Goal: Information Seeking & Learning: Learn about a topic

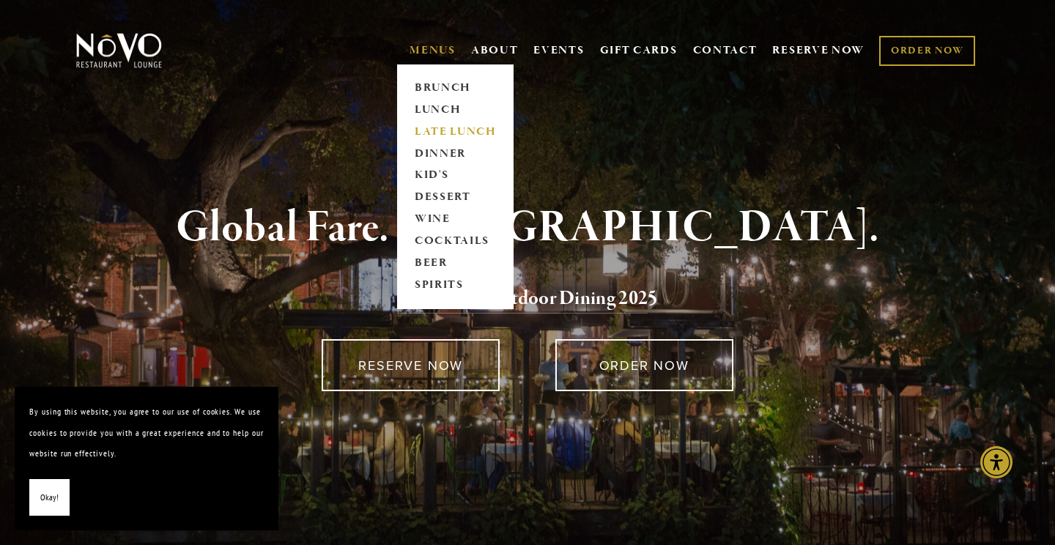
click at [429, 128] on link "LATE LUNCH" at bounding box center [456, 132] width 92 height 22
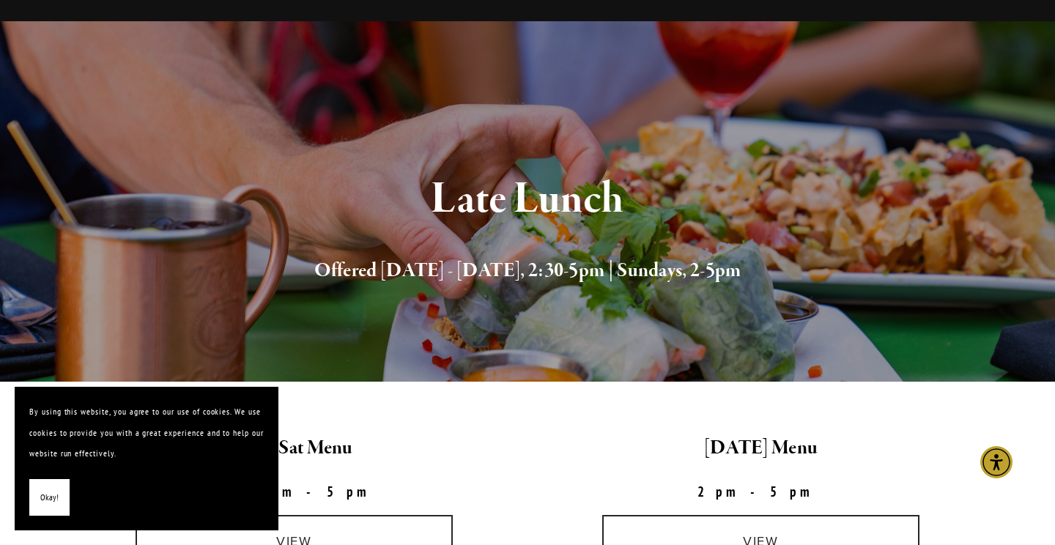
scroll to position [69, 0]
click at [40, 498] on span "Okay!" at bounding box center [49, 497] width 18 height 21
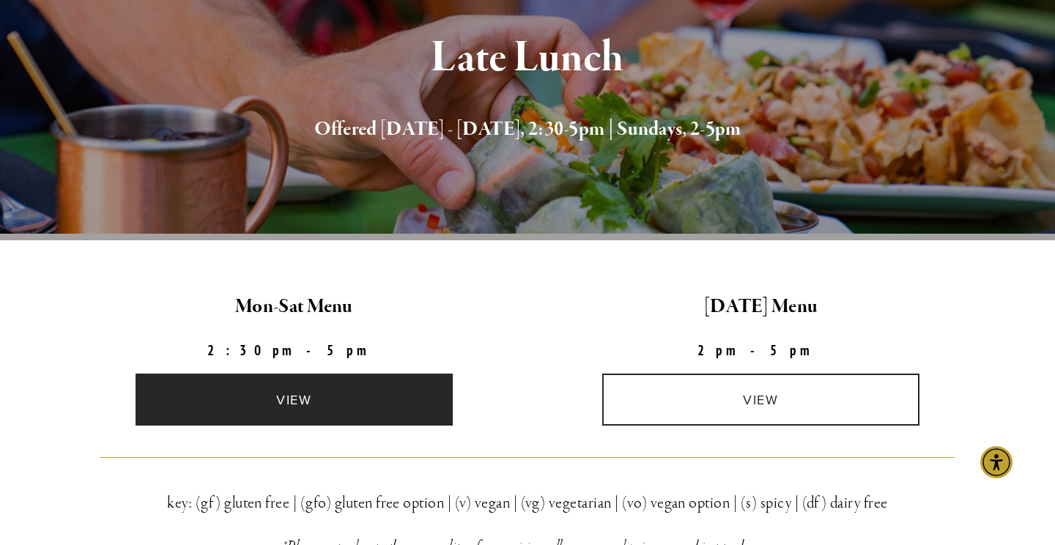
scroll to position [191, 0]
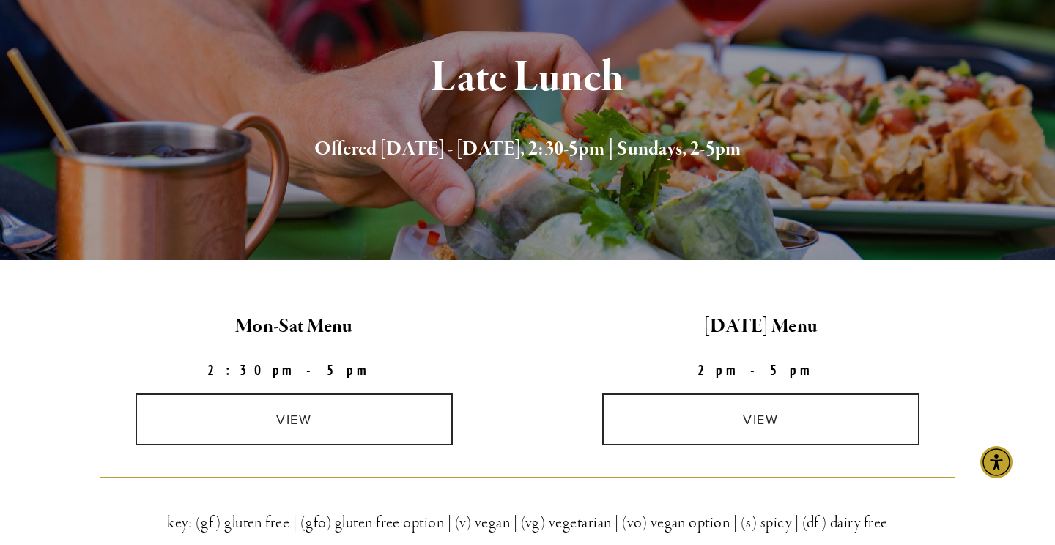
click at [330, 392] on div "view" at bounding box center [294, 419] width 467 height 77
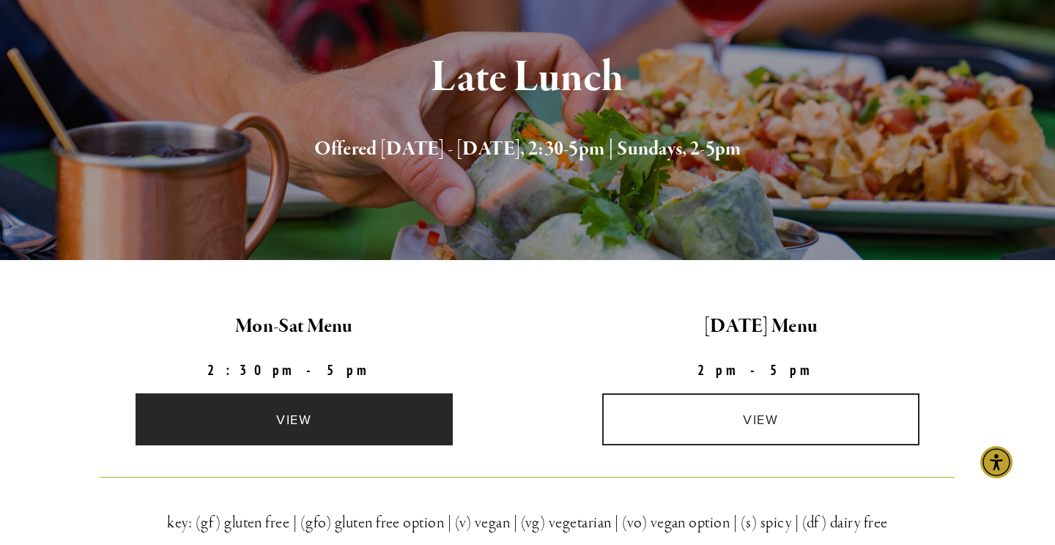
click at [300, 421] on link "view" at bounding box center [295, 420] width 318 height 52
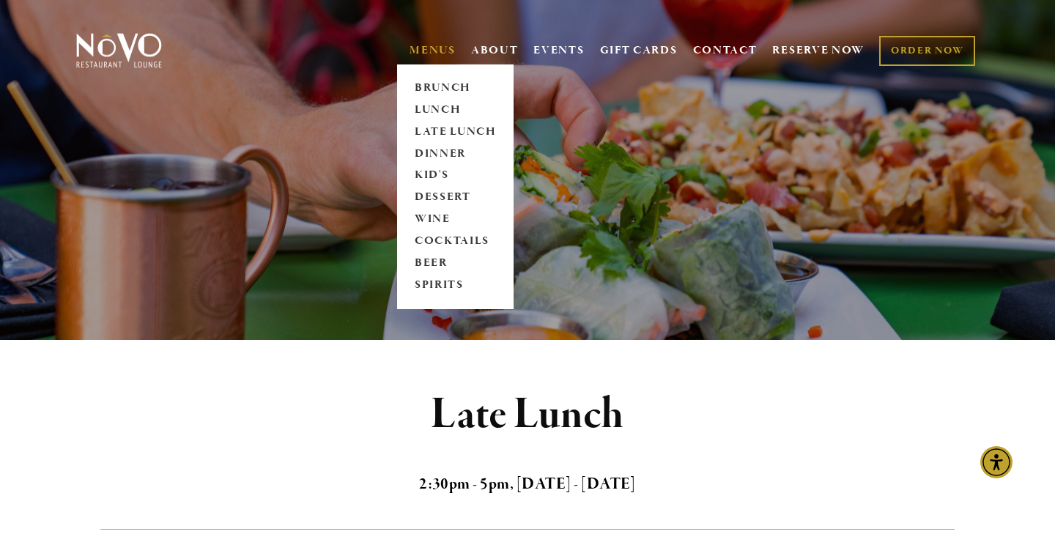
click at [442, 45] on link "MENUS" at bounding box center [433, 50] width 46 height 15
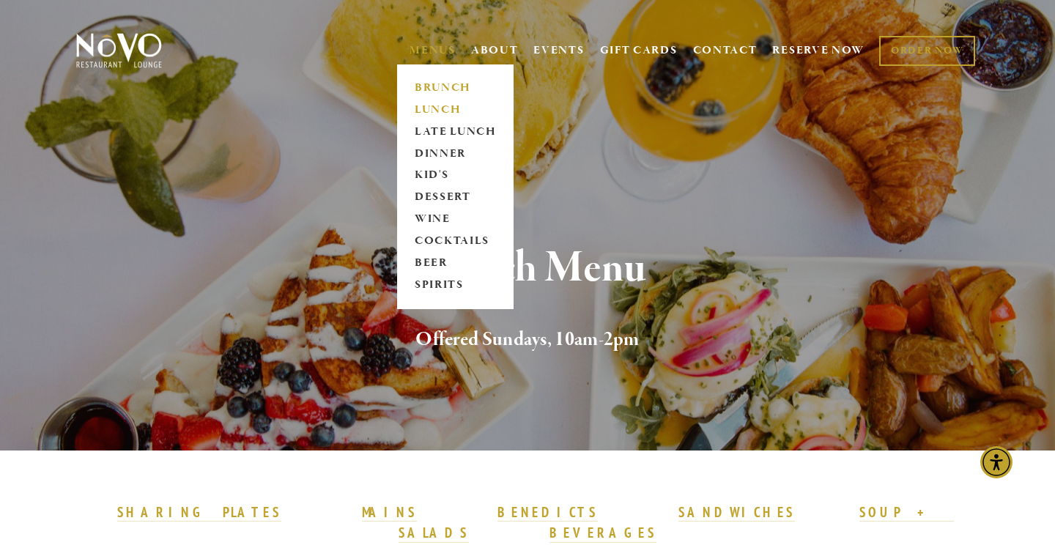
click at [428, 108] on link "LUNCH" at bounding box center [456, 110] width 92 height 22
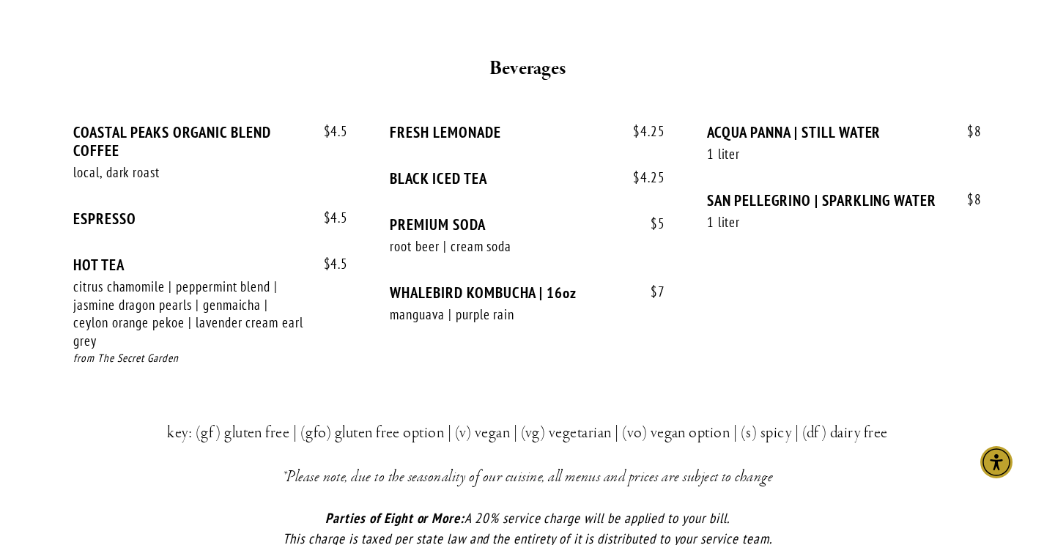
scroll to position [3378, 0]
